Goal: Task Accomplishment & Management: Manage account settings

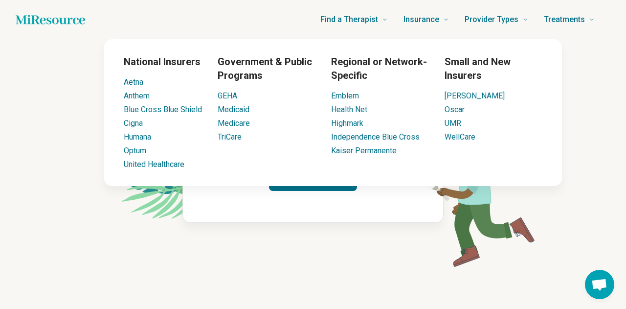
drag, startPoint x: 328, startPoint y: 220, endPoint x: 328, endPoint y: 214, distance: 5.9
click at [328, 220] on div "This link has expired :( No worries, you can always log in to your profile and …" at bounding box center [313, 155] width 261 height 136
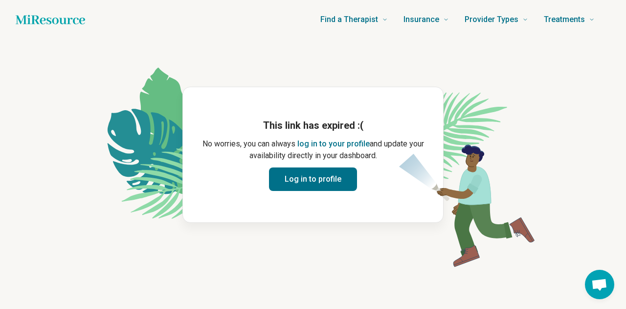
click at [327, 186] on button "Log in to profile" at bounding box center [313, 178] width 88 height 23
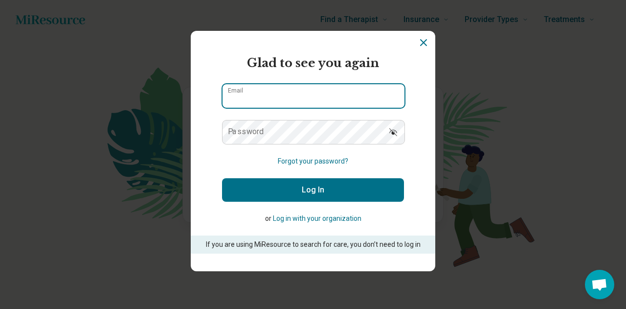
click at [294, 107] on input "Email" at bounding box center [314, 95] width 182 height 23
type input "**********"
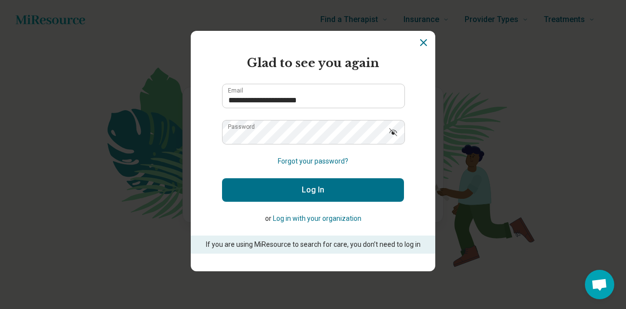
click at [286, 198] on button "Log In" at bounding box center [313, 189] width 182 height 23
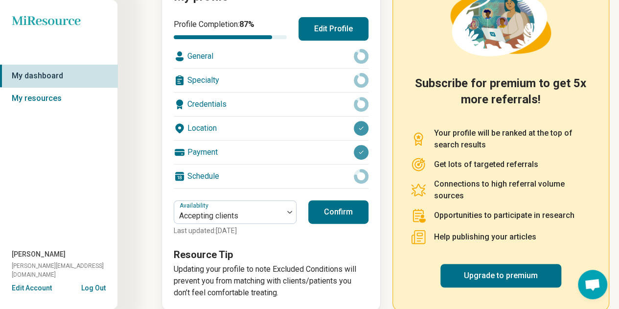
scroll to position [151, 0]
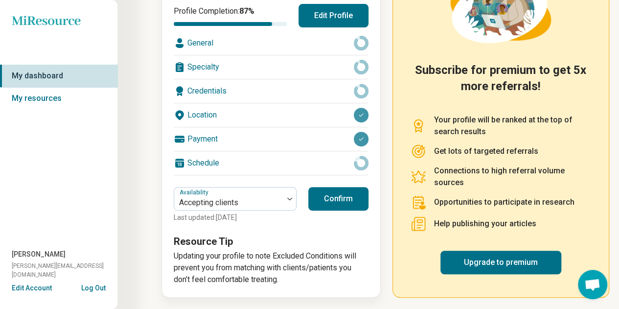
click at [352, 197] on button "Confirm" at bounding box center [338, 198] width 60 height 23
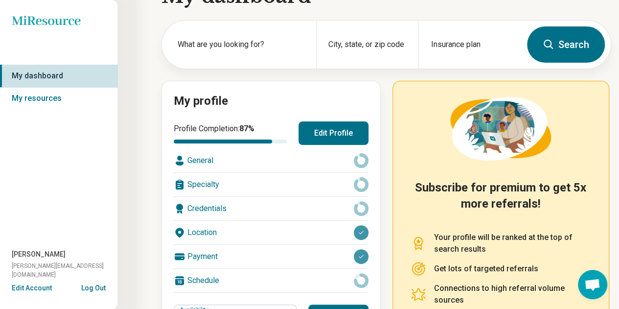
scroll to position [0, 0]
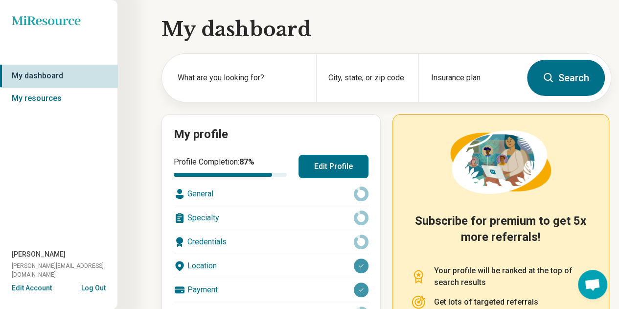
click at [239, 238] on div "Credentials" at bounding box center [271, 241] width 195 height 23
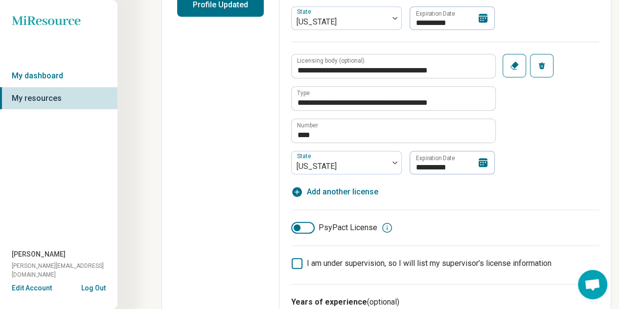
scroll to position [294, 0]
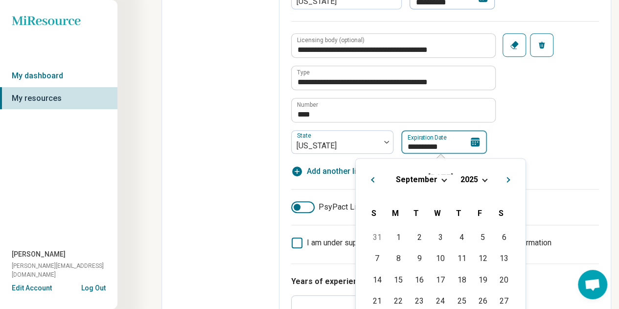
click at [476, 139] on div "**********" at bounding box center [444, 141] width 86 height 23
click at [490, 180] on div "[DATE]" at bounding box center [441, 179] width 154 height 10
click at [485, 180] on span "Choose Date" at bounding box center [485, 178] width 5 height 5
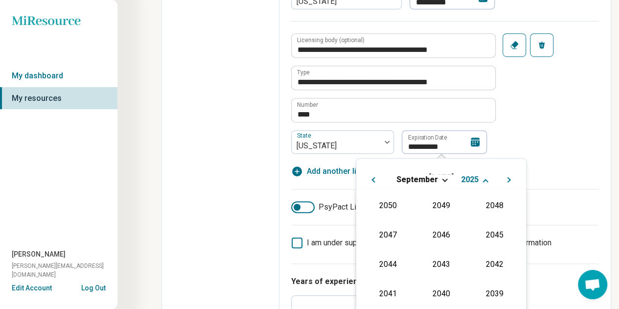
scroll to position [177, 0]
click at [481, 228] on div "2027" at bounding box center [494, 234] width 47 height 18
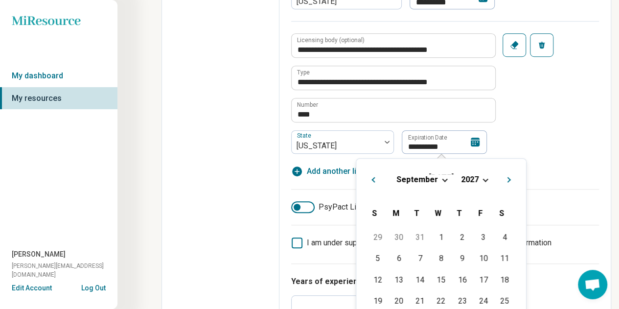
click at [435, 183] on span "September" at bounding box center [417, 179] width 42 height 9
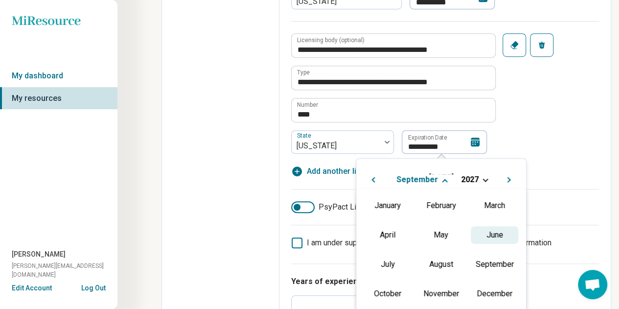
click at [489, 238] on div "June" at bounding box center [494, 235] width 47 height 18
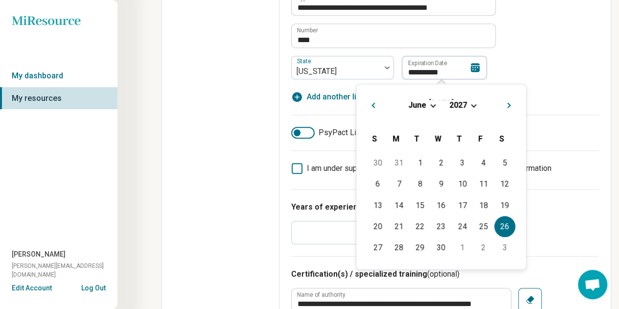
scroll to position [392, 0]
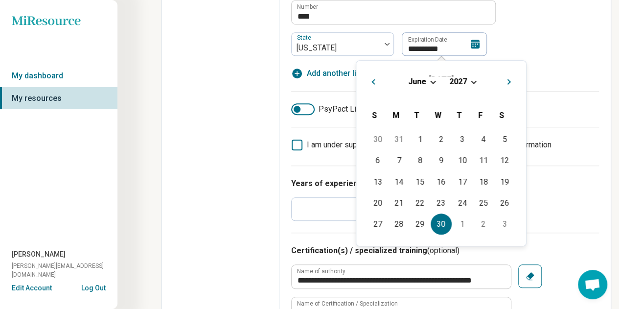
click at [443, 224] on div "30" at bounding box center [441, 223] width 21 height 21
type textarea "*"
type input "**********"
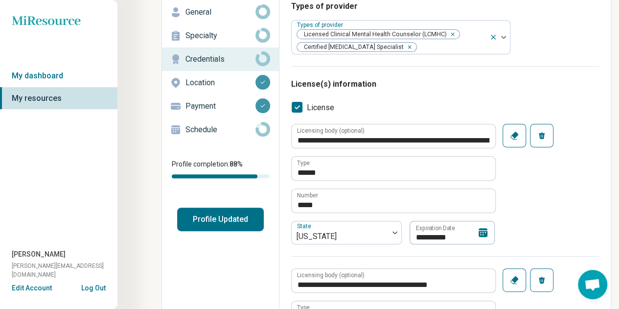
scroll to position [0, 0]
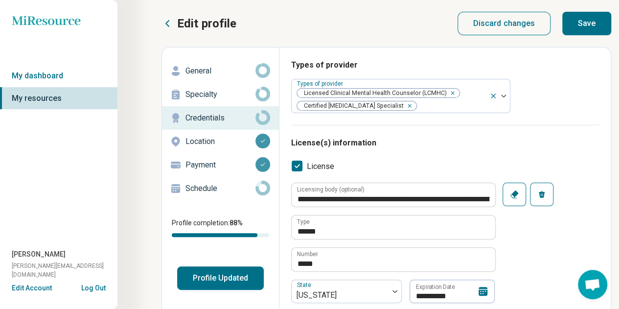
click at [581, 18] on button "Save" at bounding box center [586, 23] width 49 height 23
type textarea "*"
click at [57, 75] on link "My dashboard" at bounding box center [58, 76] width 117 height 23
